Goal: Consume media (video, audio): Consume media (video, audio)

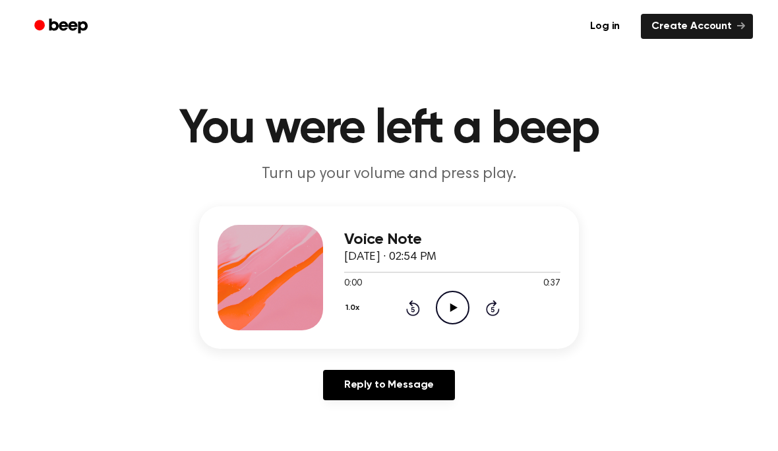
click at [453, 322] on icon "Play Audio" at bounding box center [453, 308] width 34 height 34
click at [406, 315] on icon "Rewind 5 seconds" at bounding box center [413, 307] width 15 height 17
click at [410, 319] on div "1.0x Rewind 5 seconds Pause Audio Skip 5 seconds" at bounding box center [452, 308] width 216 height 34
click at [416, 315] on icon at bounding box center [413, 308] width 14 height 16
click at [407, 312] on icon at bounding box center [413, 308] width 14 height 16
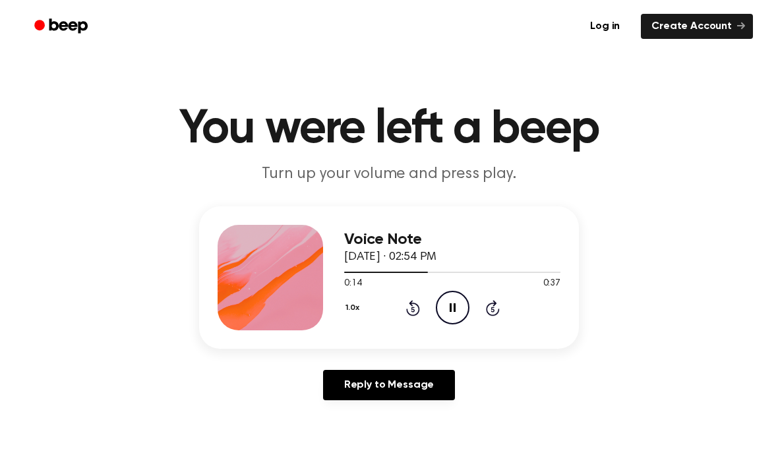
click at [407, 311] on icon at bounding box center [413, 308] width 14 height 16
click at [416, 388] on link "Reply to Message" at bounding box center [389, 385] width 132 height 30
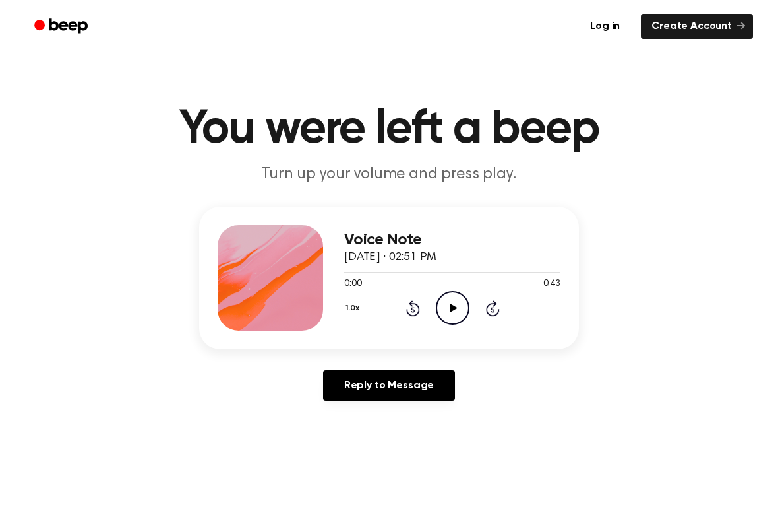
click at [452, 309] on icon at bounding box center [453, 307] width 7 height 9
click at [417, 309] on icon "Rewind 5 seconds" at bounding box center [413, 307] width 15 height 17
click at [416, 309] on icon "Rewind 5 seconds" at bounding box center [413, 307] width 15 height 17
click at [402, 306] on div "1.0x Rewind 5 seconds Pause Audio Skip 5 seconds" at bounding box center [452, 308] width 216 height 34
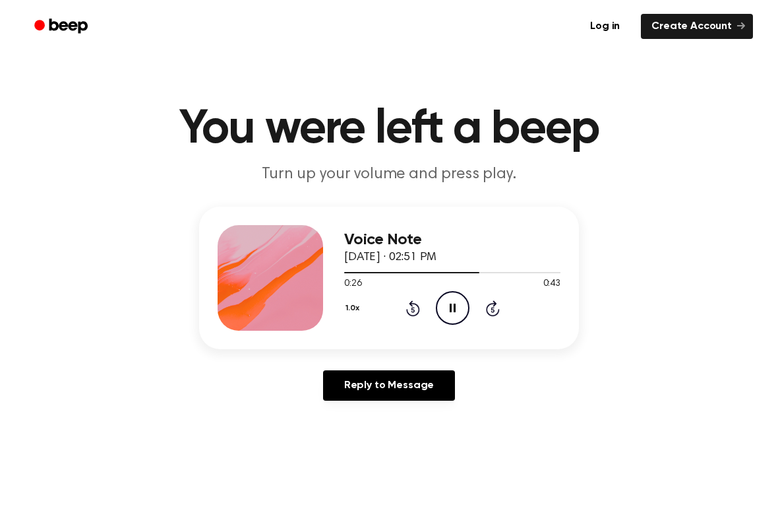
click at [407, 303] on icon "Rewind 5 seconds" at bounding box center [413, 307] width 15 height 17
click at [406, 302] on icon "Rewind 5 seconds" at bounding box center [413, 307] width 15 height 17
click at [414, 308] on icon at bounding box center [412, 309] width 3 height 5
click at [406, 301] on icon "Rewind 5 seconds" at bounding box center [413, 307] width 15 height 17
click at [407, 303] on icon "Rewind 5 seconds" at bounding box center [413, 307] width 15 height 17
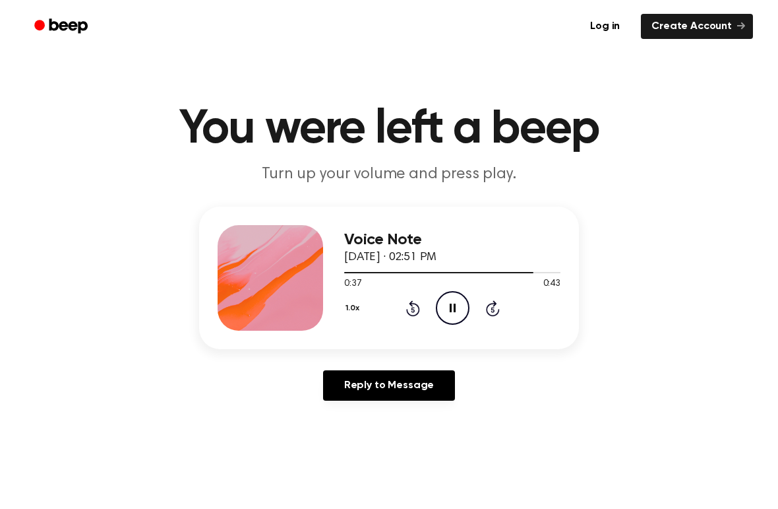
click at [699, 388] on div "Voice Note September 25, 2025 · 02:51 PM 0:37 0:43 Your browser does not suppor…" at bounding box center [389, 308] width 747 height 204
